Goal: Answer question/provide support: Share knowledge or assist other users

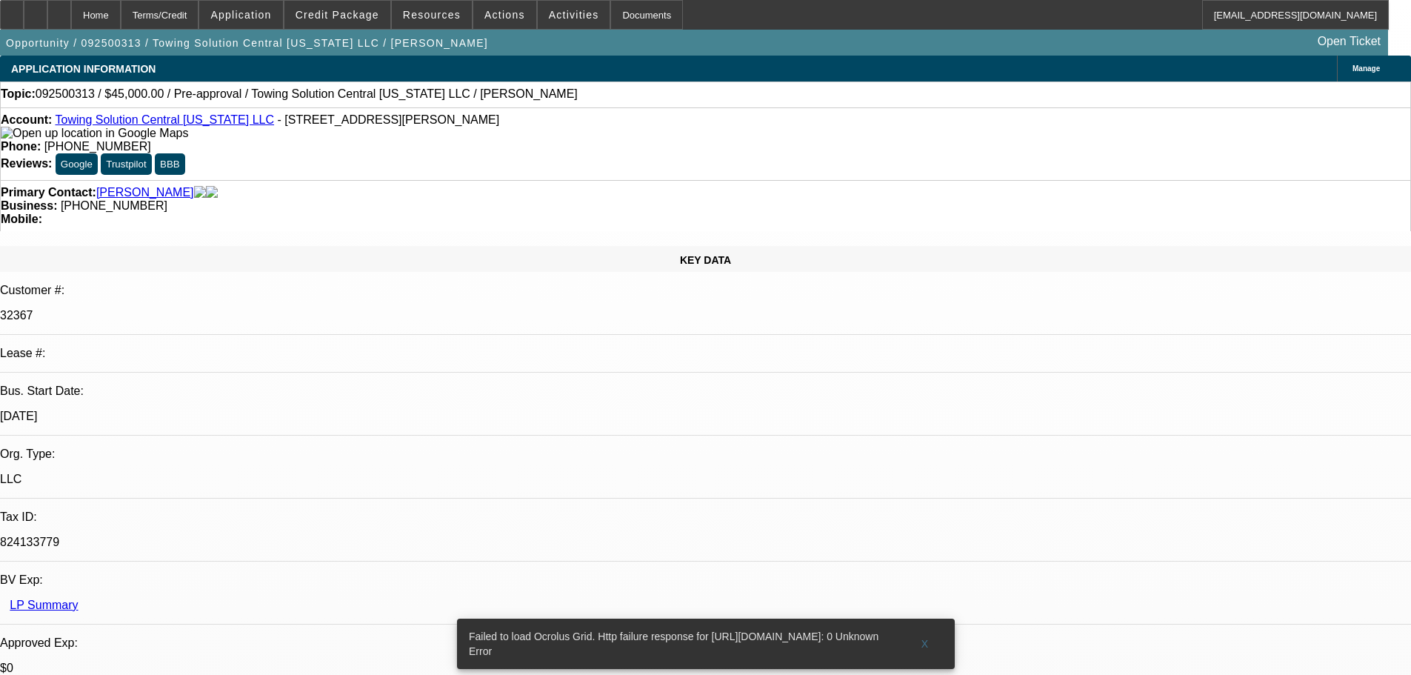
select select "0"
select select "2"
select select "0.1"
select select "1"
select select "2"
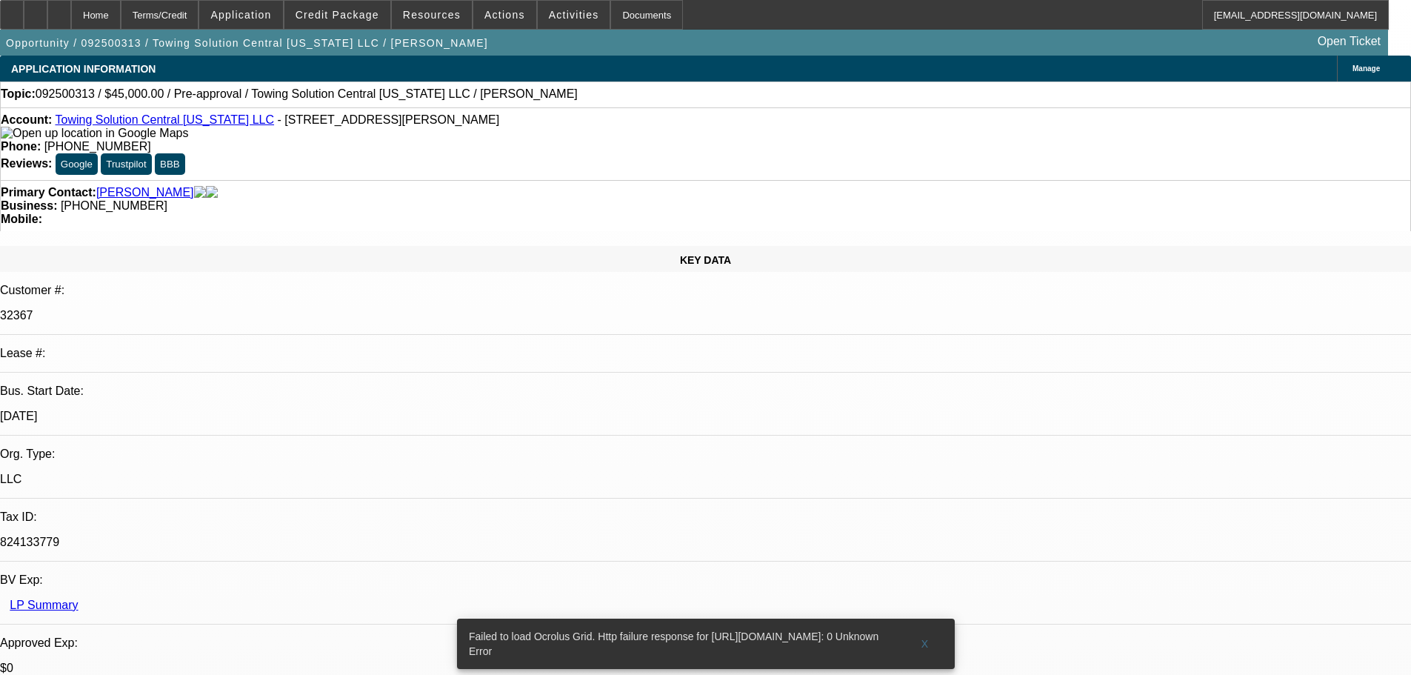
select select "4"
radio input "true"
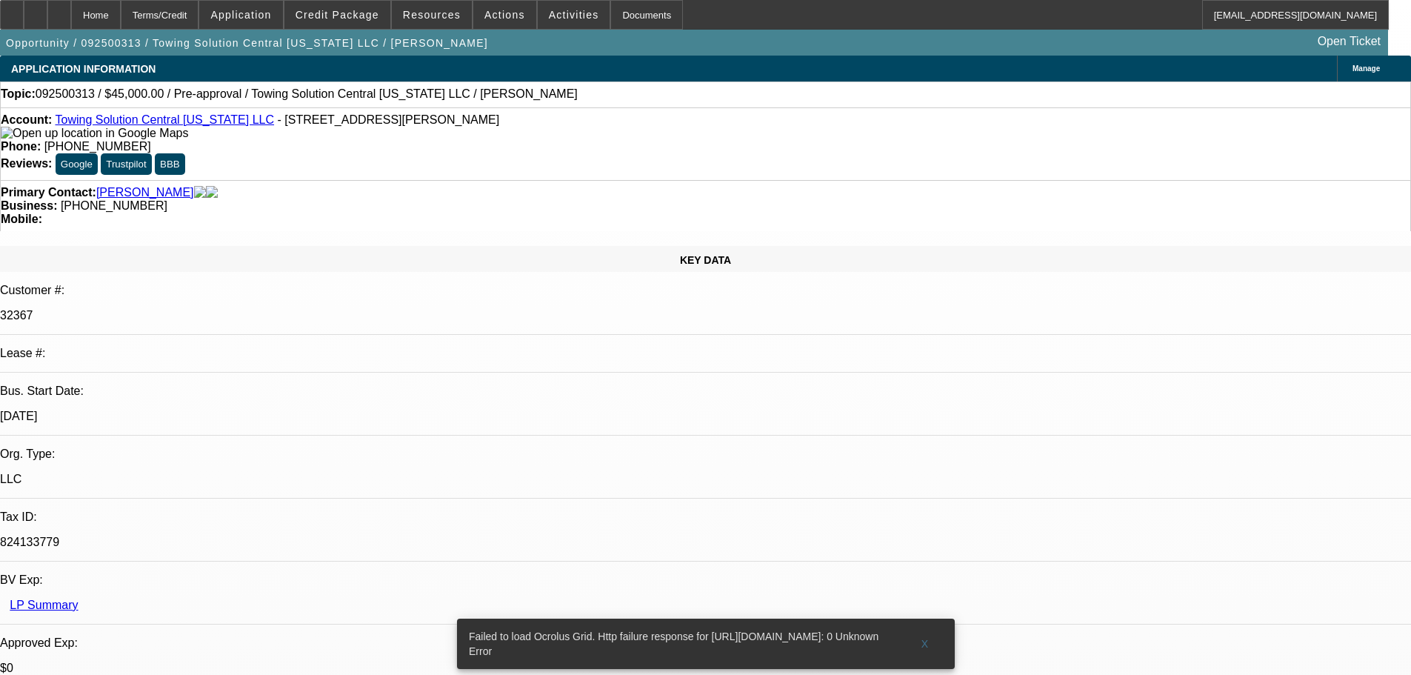
type textarea "NO ACTIVE DEAL IN LP."
radio input "true"
